Goal: Information Seeking & Learning: Find specific page/section

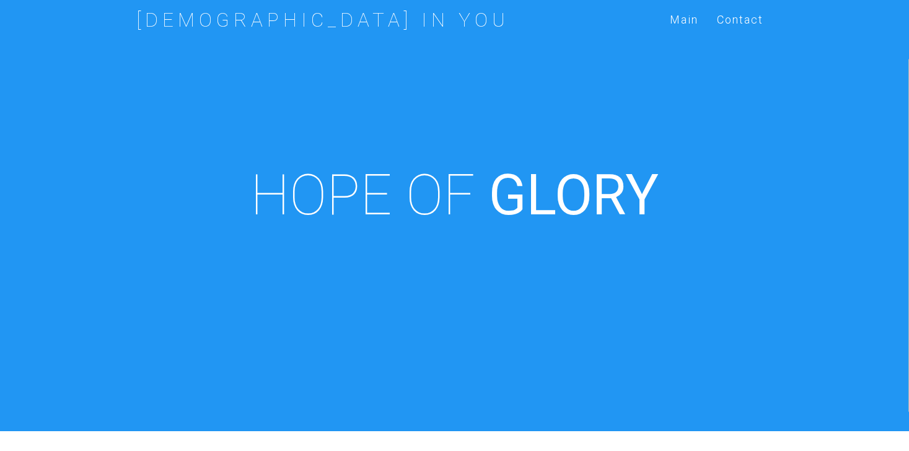
scroll to position [431, 0]
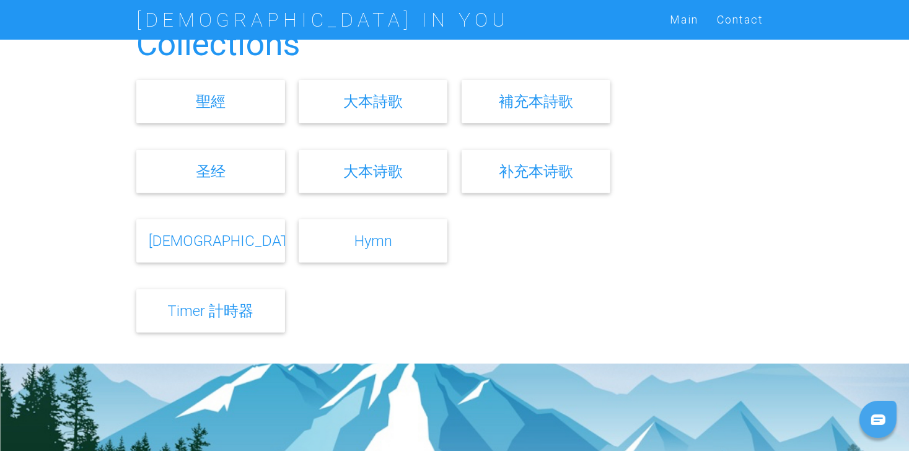
click at [211, 243] on link "[DEMOGRAPHIC_DATA]" at bounding box center [225, 241] width 153 height 18
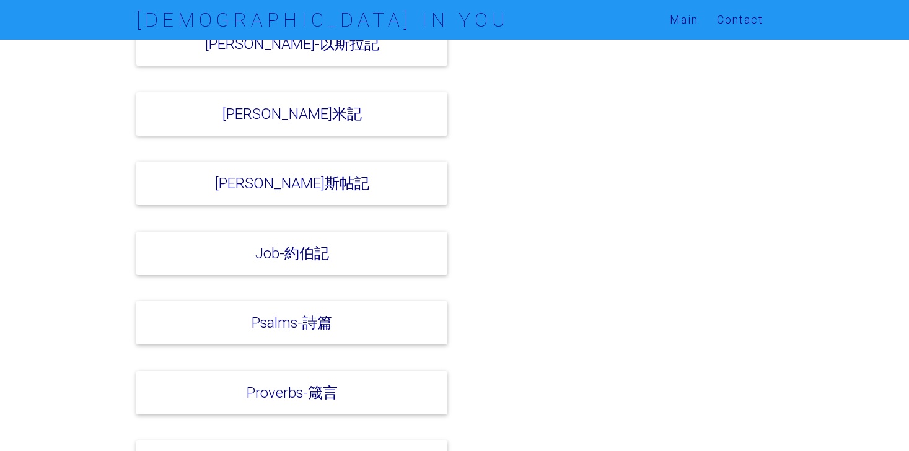
scroll to position [1140, 0]
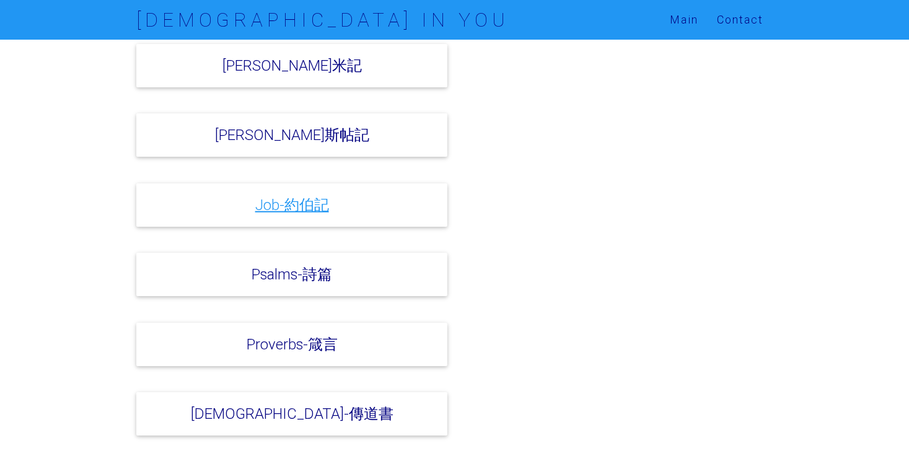
click at [298, 196] on link "Job-約伯記" at bounding box center [292, 205] width 74 height 18
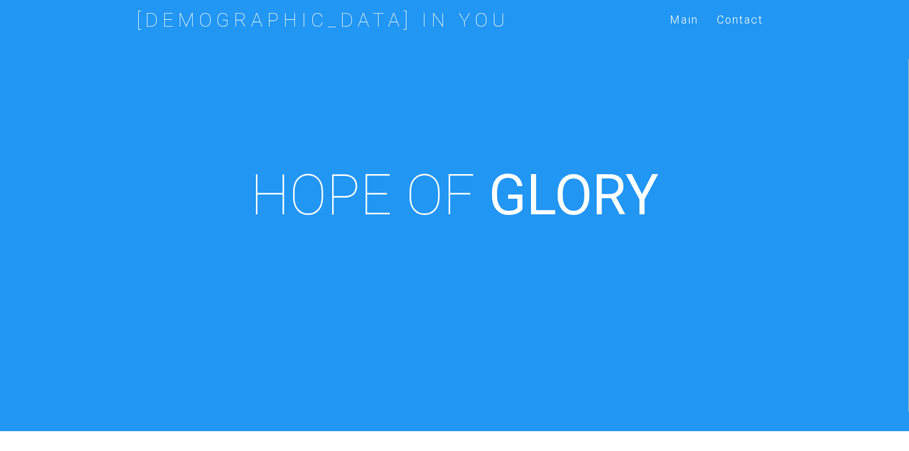
scroll to position [431, 0]
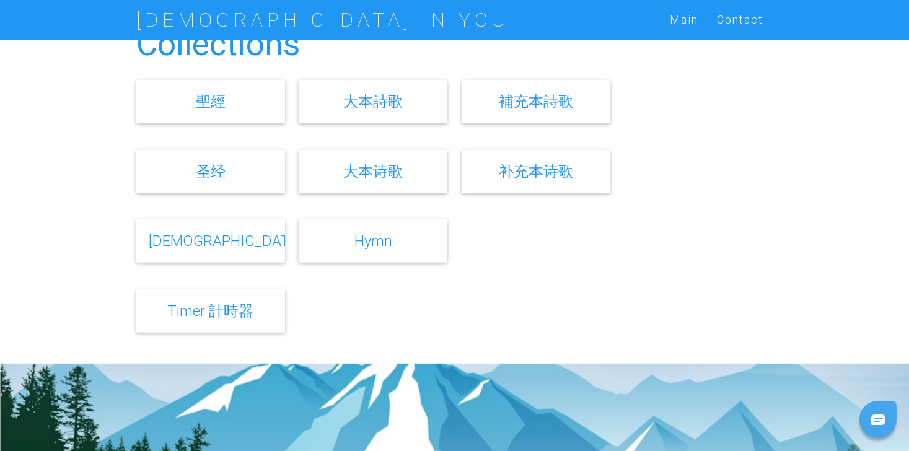
click at [216, 249] on link "[DEMOGRAPHIC_DATA]" at bounding box center [225, 241] width 153 height 18
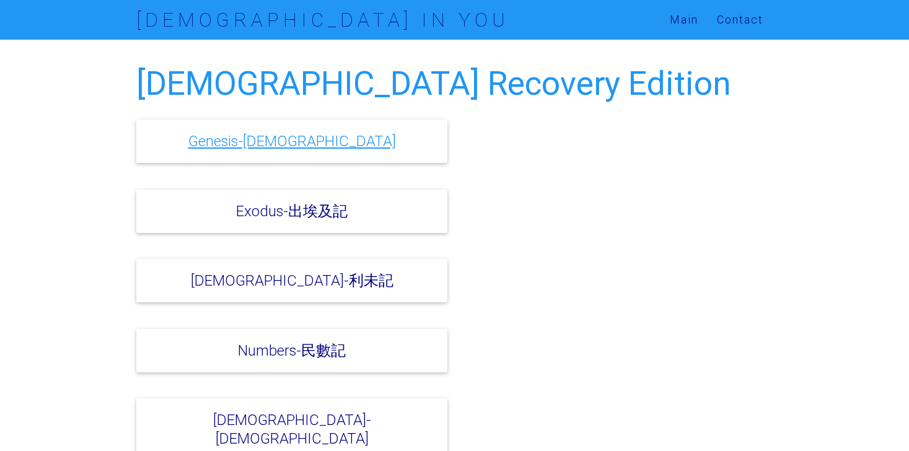
click at [307, 138] on link "Genesis-創世記" at bounding box center [292, 141] width 208 height 18
